Goal: Task Accomplishment & Management: Use online tool/utility

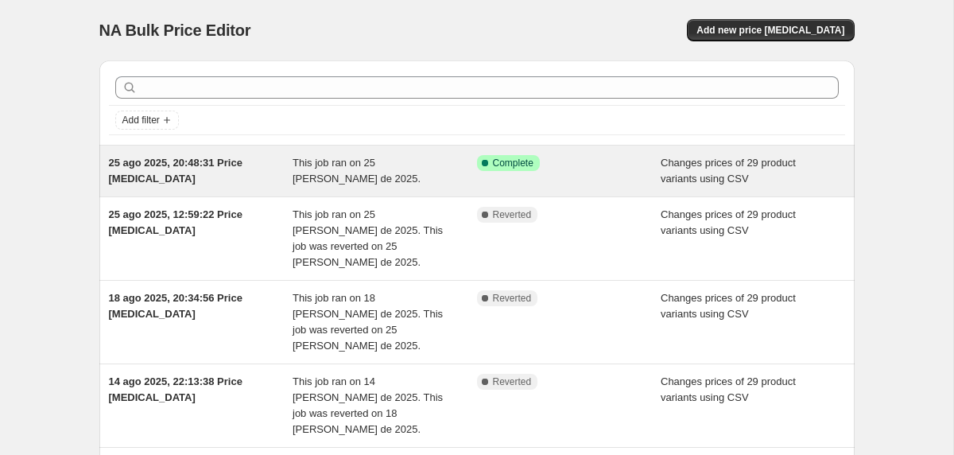
click at [329, 164] on span "This job ran on 25 de agosto de 2025." at bounding box center [356, 171] width 128 height 28
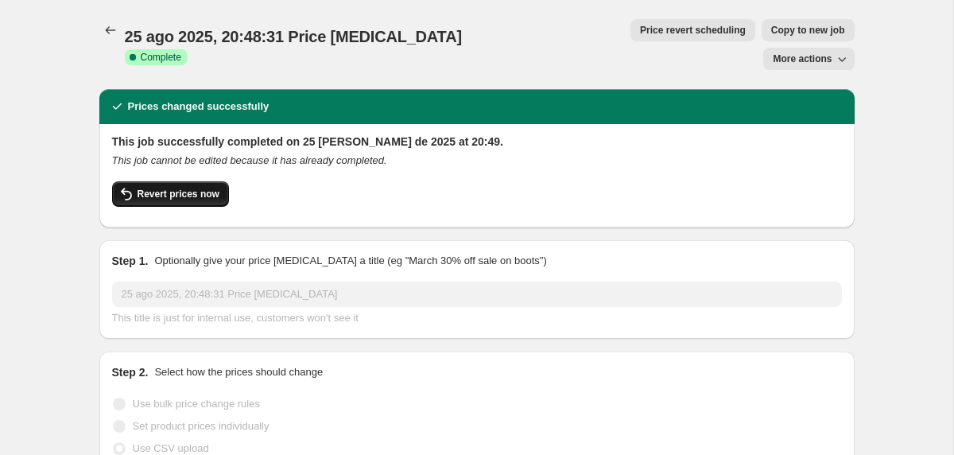
click at [180, 181] on button "Revert prices now" at bounding box center [170, 193] width 117 height 25
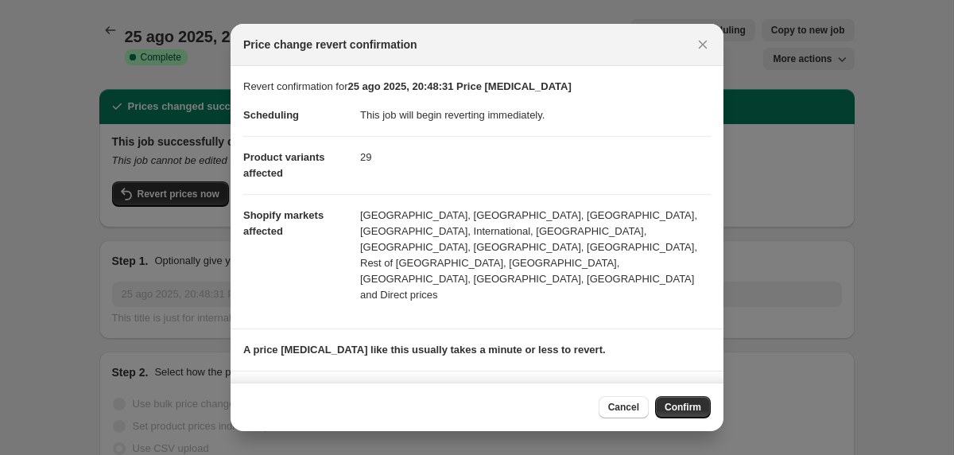
click at [686, 392] on div "Cancel Confirm" at bounding box center [476, 406] width 493 height 48
click at [686, 419] on div "Cancel Confirm" at bounding box center [476, 406] width 493 height 48
click at [686, 409] on span "Confirm" at bounding box center [682, 407] width 37 height 13
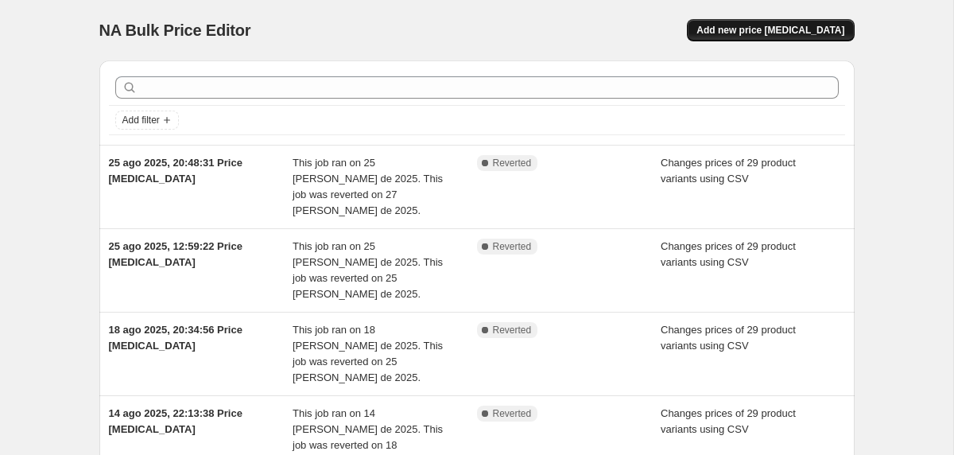
click at [793, 38] on button "Add new price [MEDICAL_DATA]" at bounding box center [770, 30] width 167 height 22
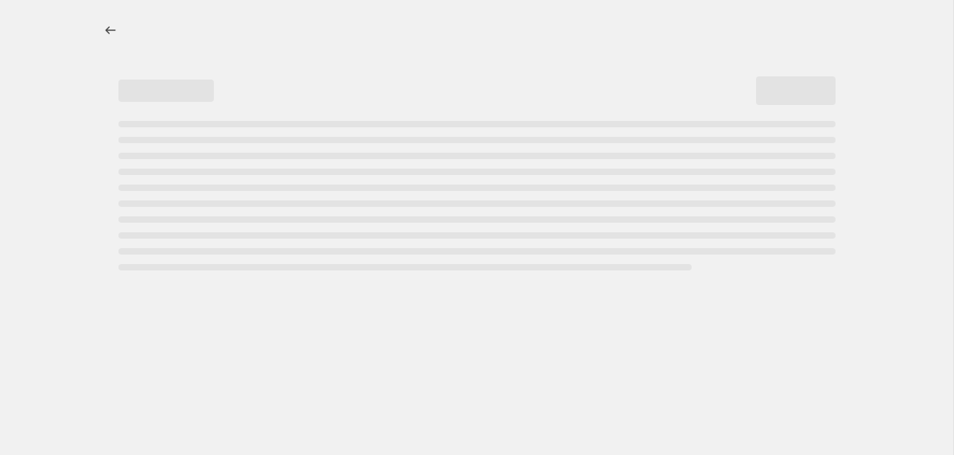
select select "percentage"
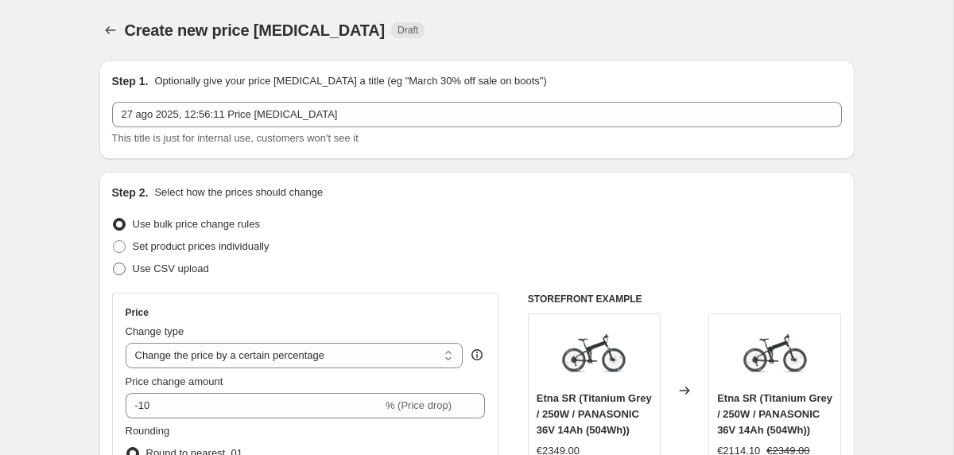
click at [194, 262] on span "Use CSV upload" at bounding box center [171, 268] width 76 height 12
click at [114, 262] on input "Use CSV upload" at bounding box center [113, 262] width 1 height 1
radio input "true"
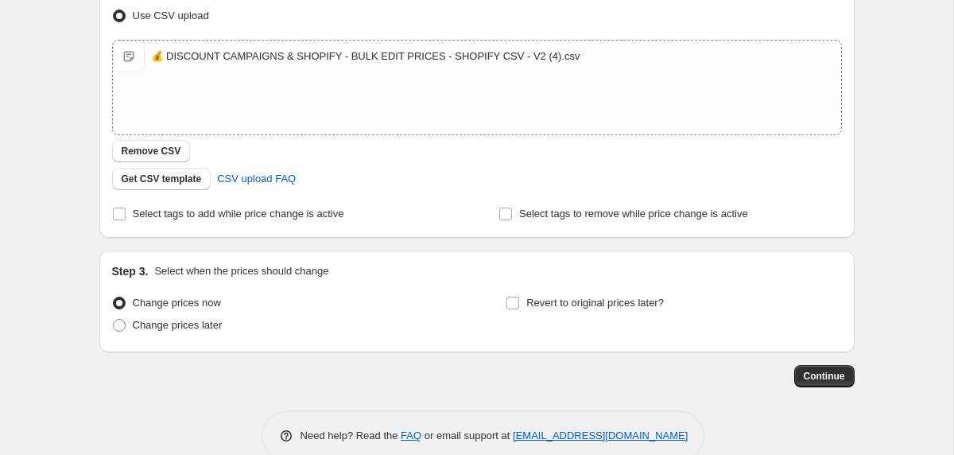
scroll to position [251, 0]
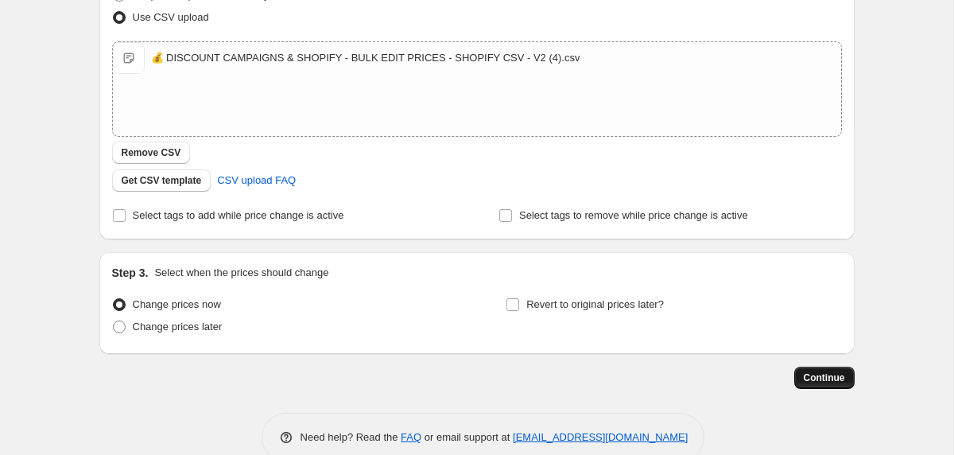
click at [815, 378] on span "Continue" at bounding box center [824, 377] width 41 height 13
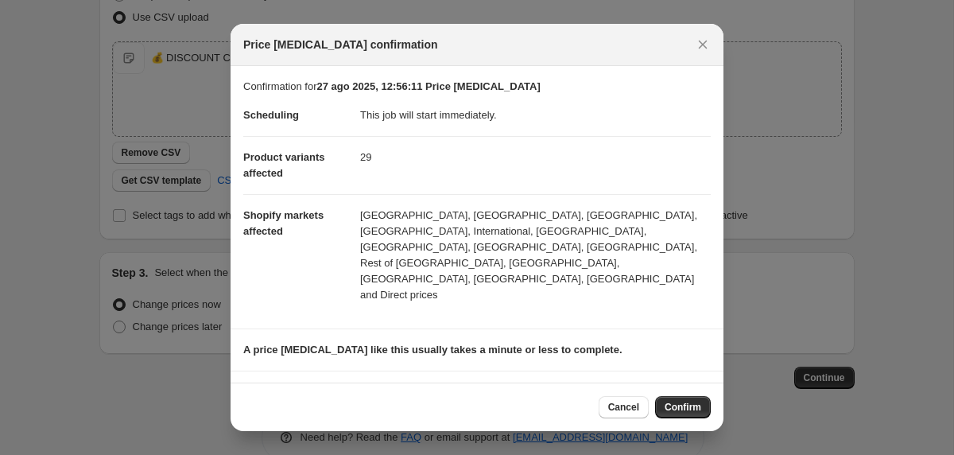
click at [679, 424] on div "Cancel Confirm" at bounding box center [476, 406] width 493 height 48
click at [684, 417] on button "Confirm" at bounding box center [683, 407] width 56 height 22
